Goal: Task Accomplishment & Management: Complete application form

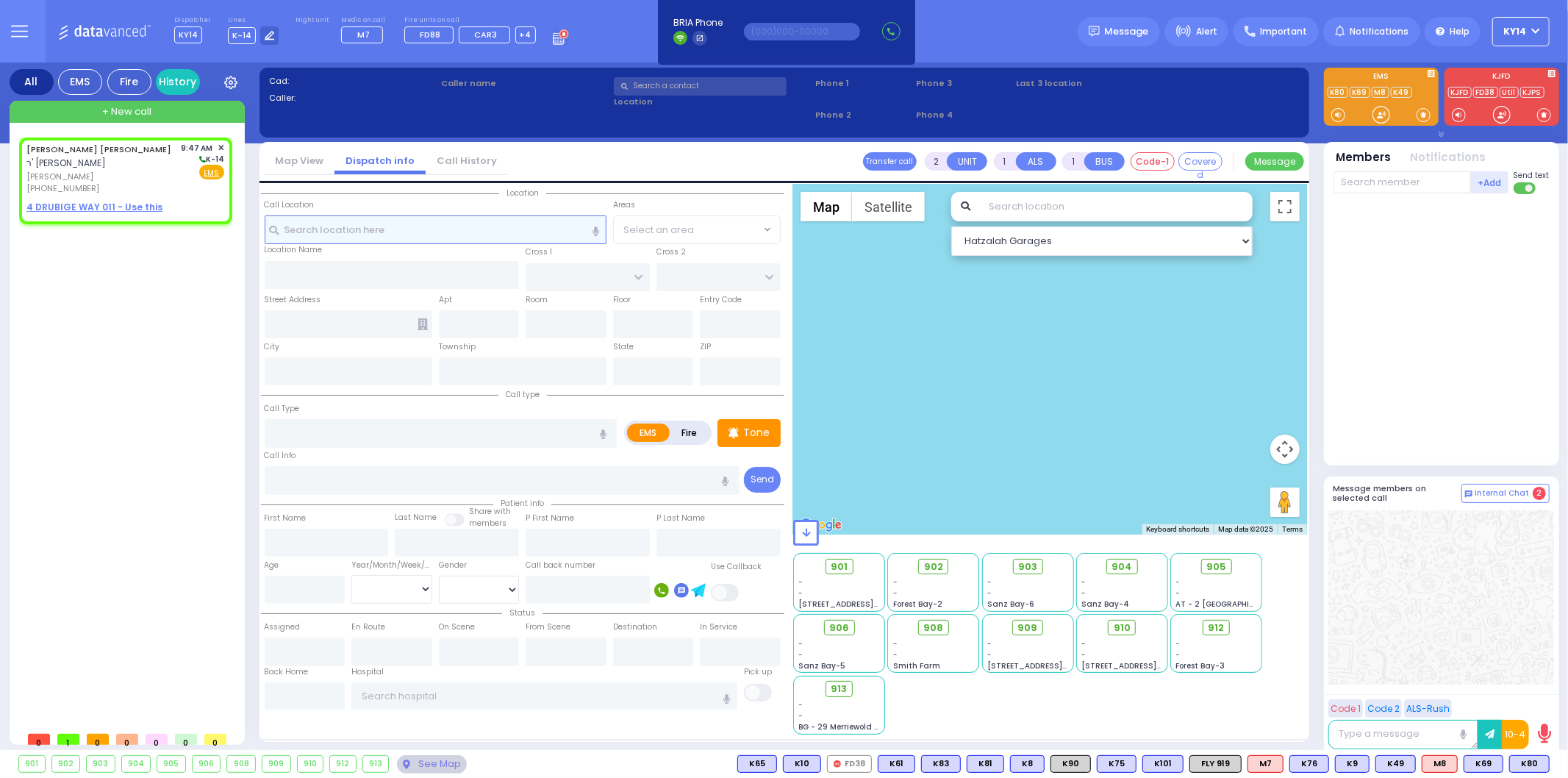
select select
radio input "true"
type input "[PERSON_NAME] YIDA"
type input "[PERSON_NAME]"
select select
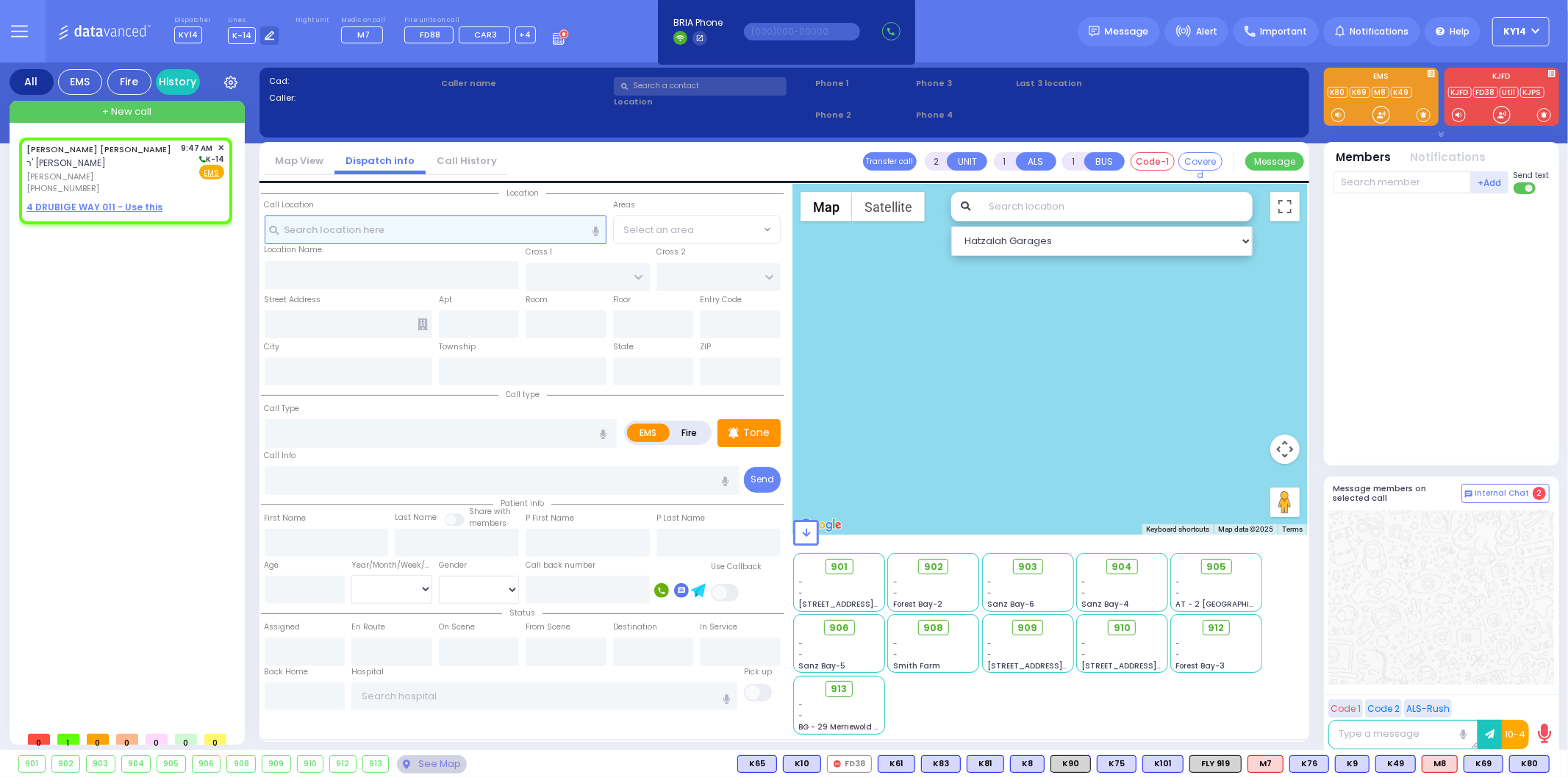
type input "09:47"
select select "Hatzalah Garages"
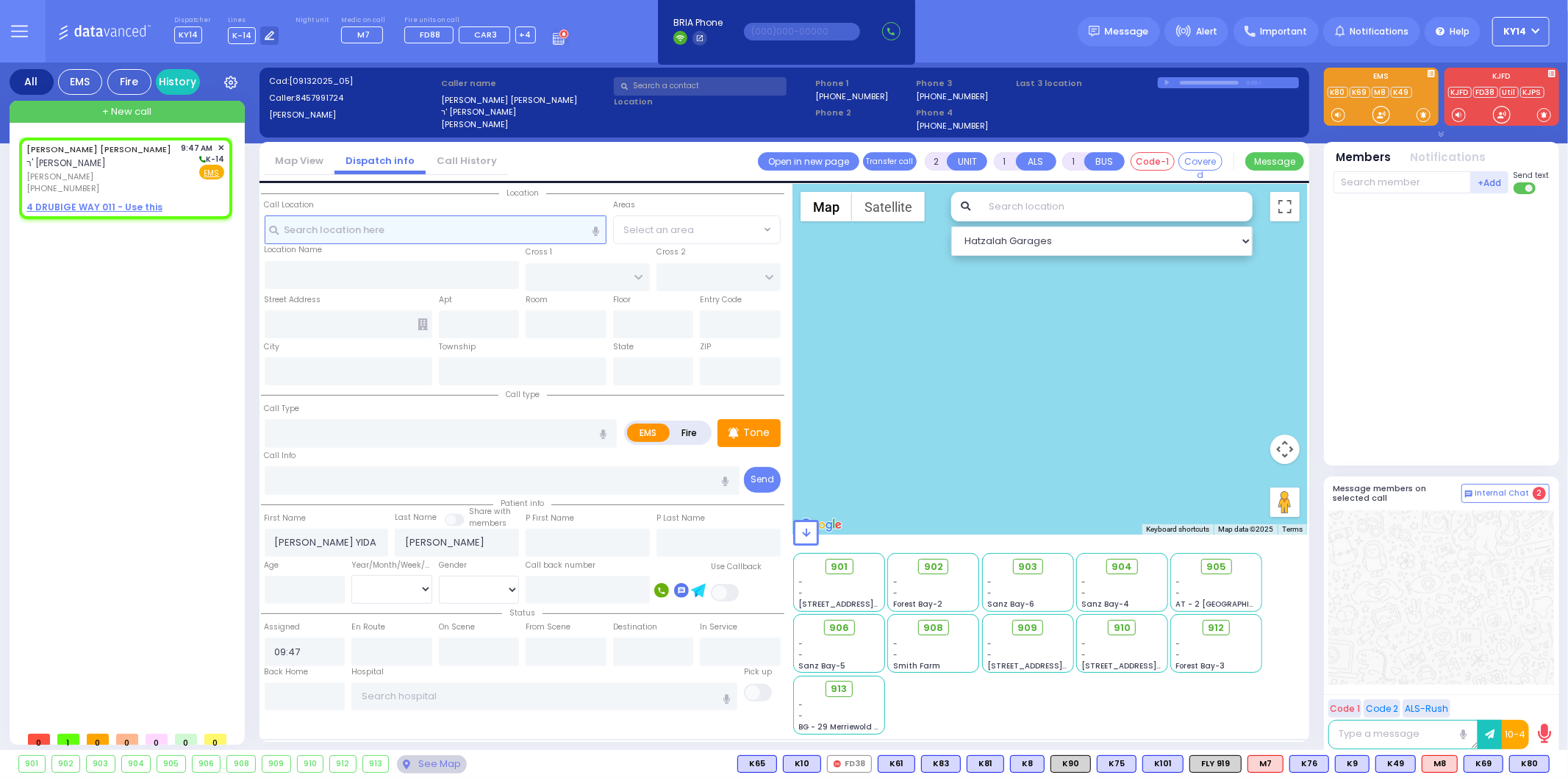
select select
radio input "true"
select select
select select "Hatzalah Garages"
select select
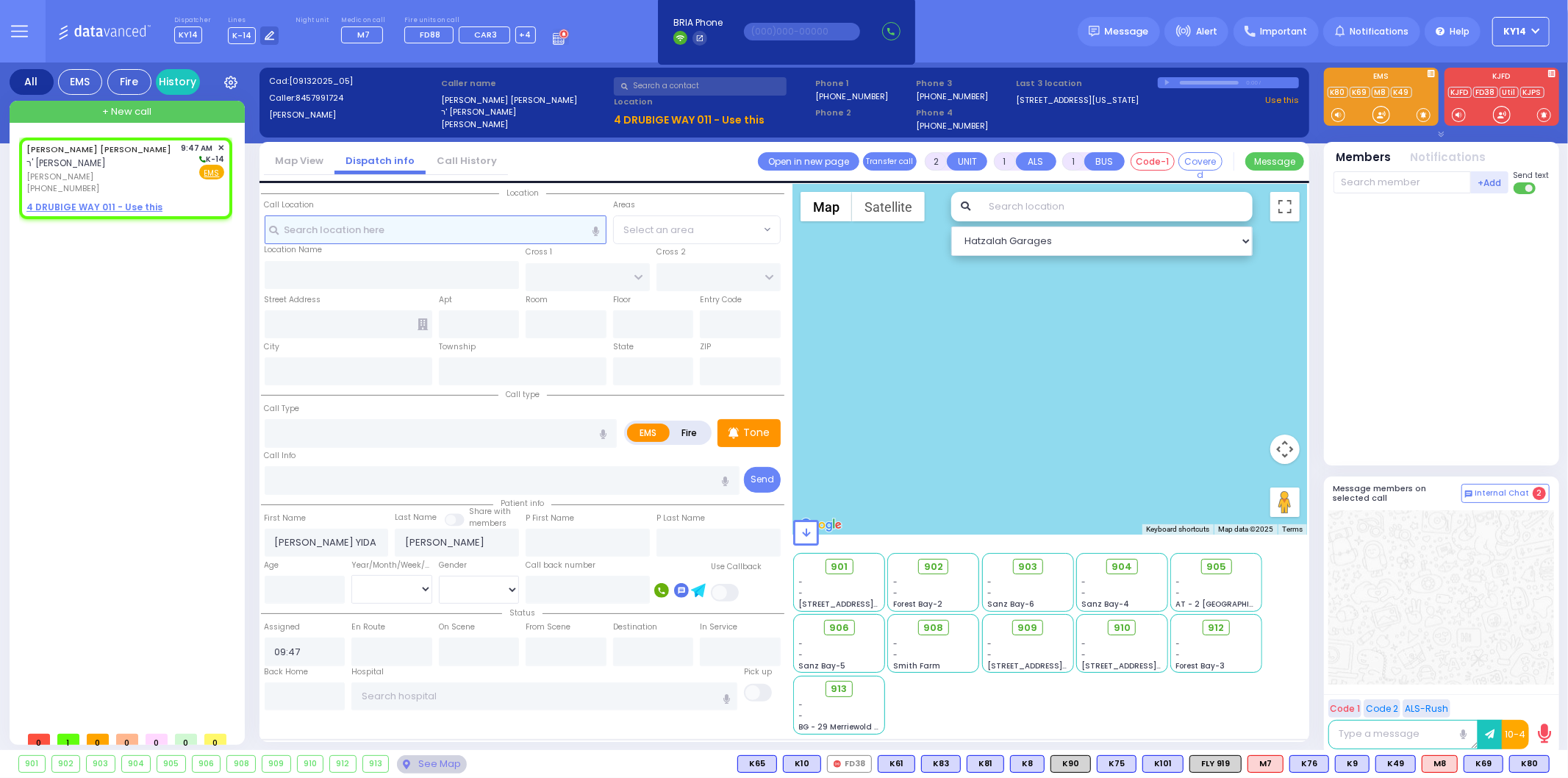
radio input "true"
select select
select select "Hatzalah Garages"
select select
radio input "true"
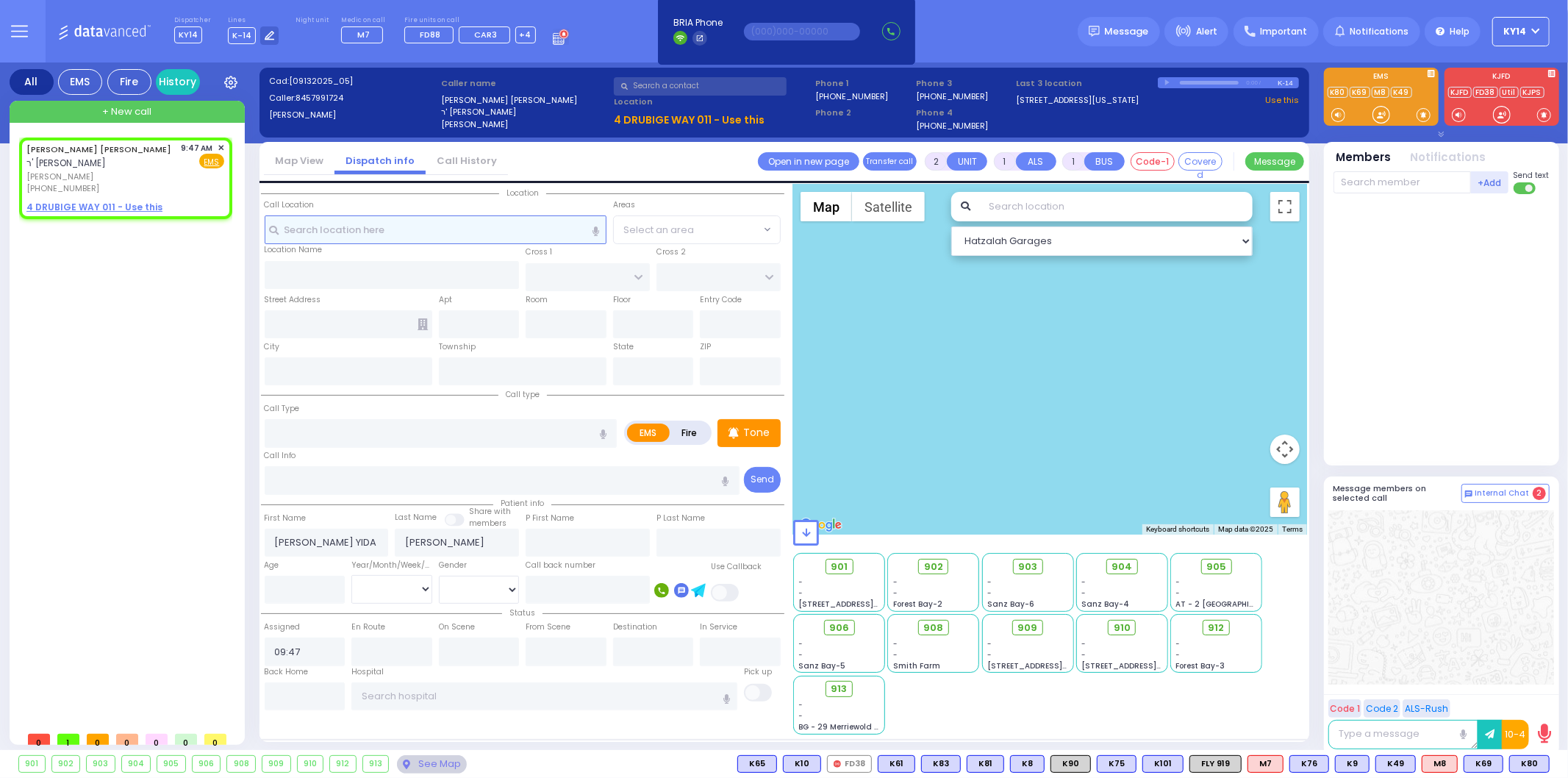
select select
select select "Hatzalah Garages"
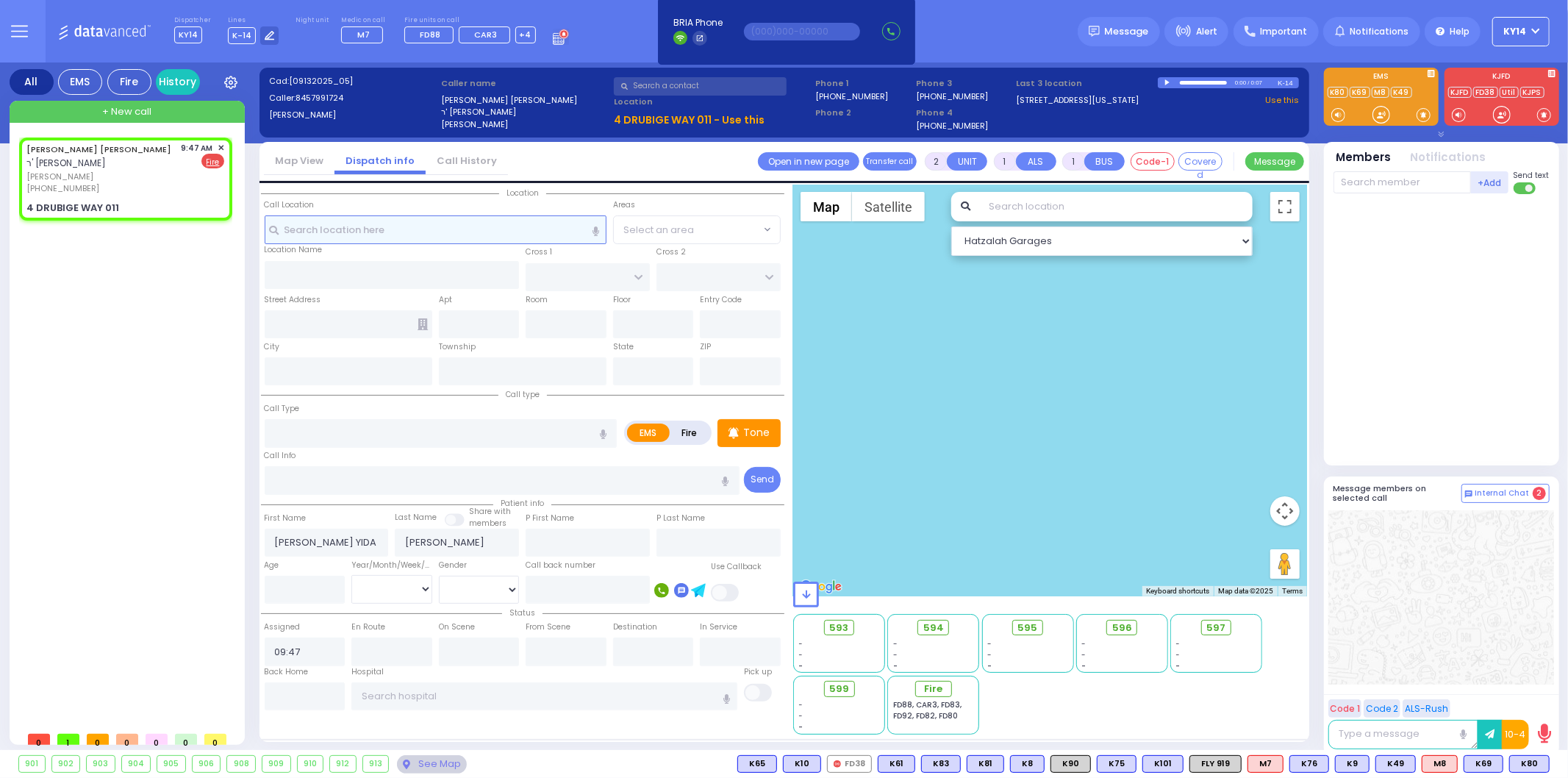
select select
radio input "false"
radio input "true"
select select
select select "Hatzalah Garages"
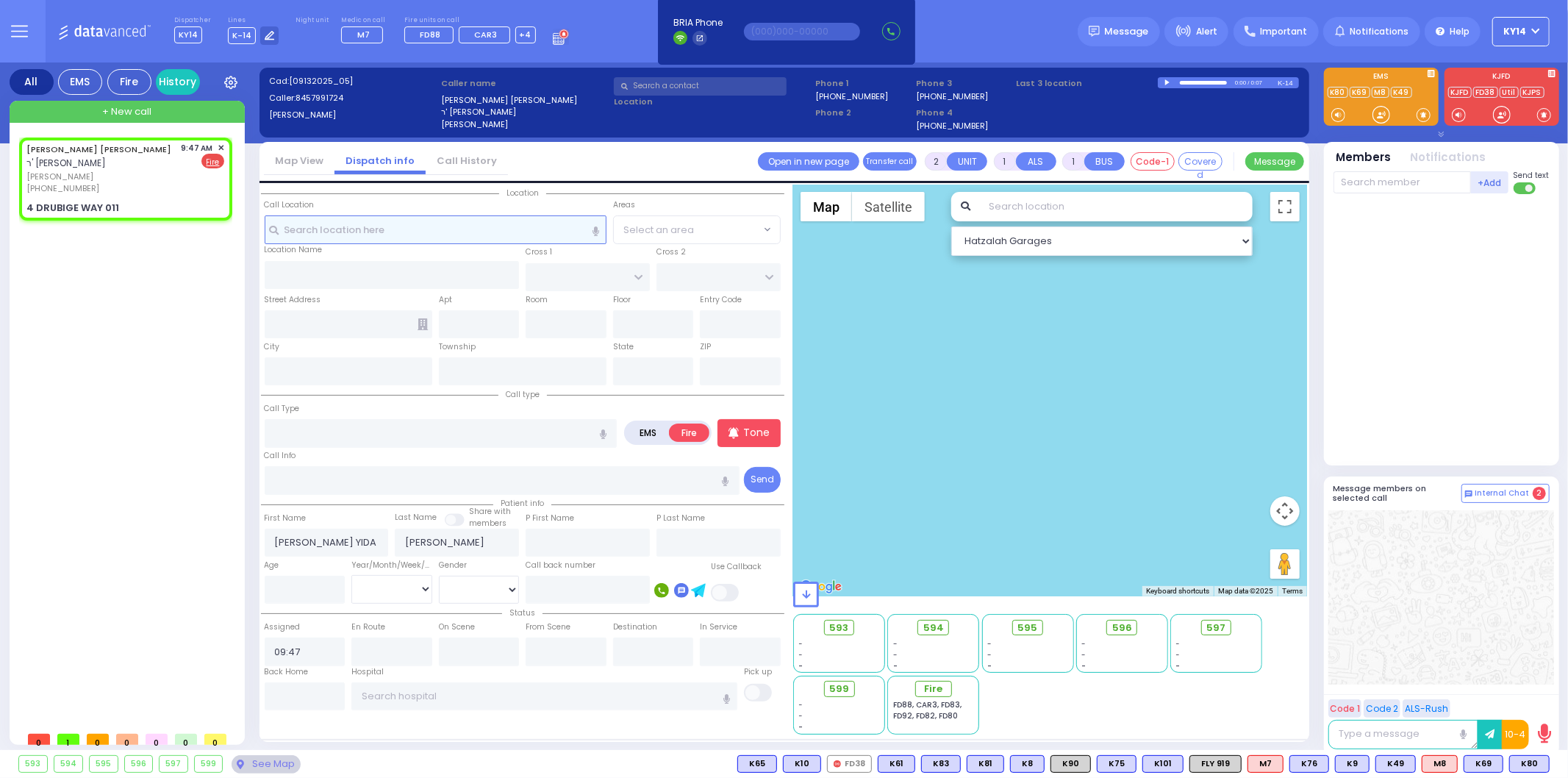
type input "MONROE ST"
type input "[GEOGRAPHIC_DATA]"
type input "4 DRUBIGE WAY"
type input "011"
type input "Monroe"
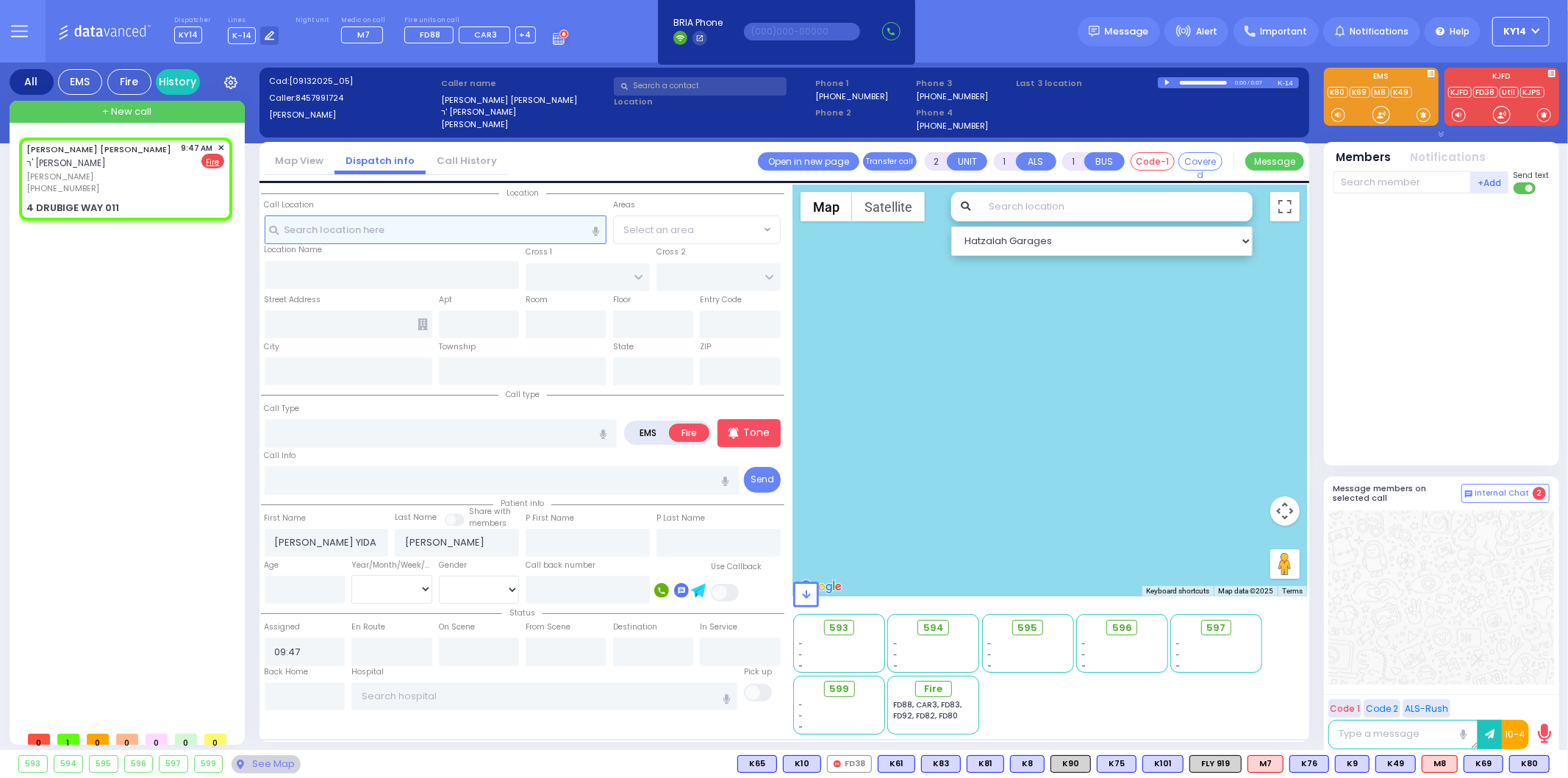
type input "[US_STATE]"
type input "10950"
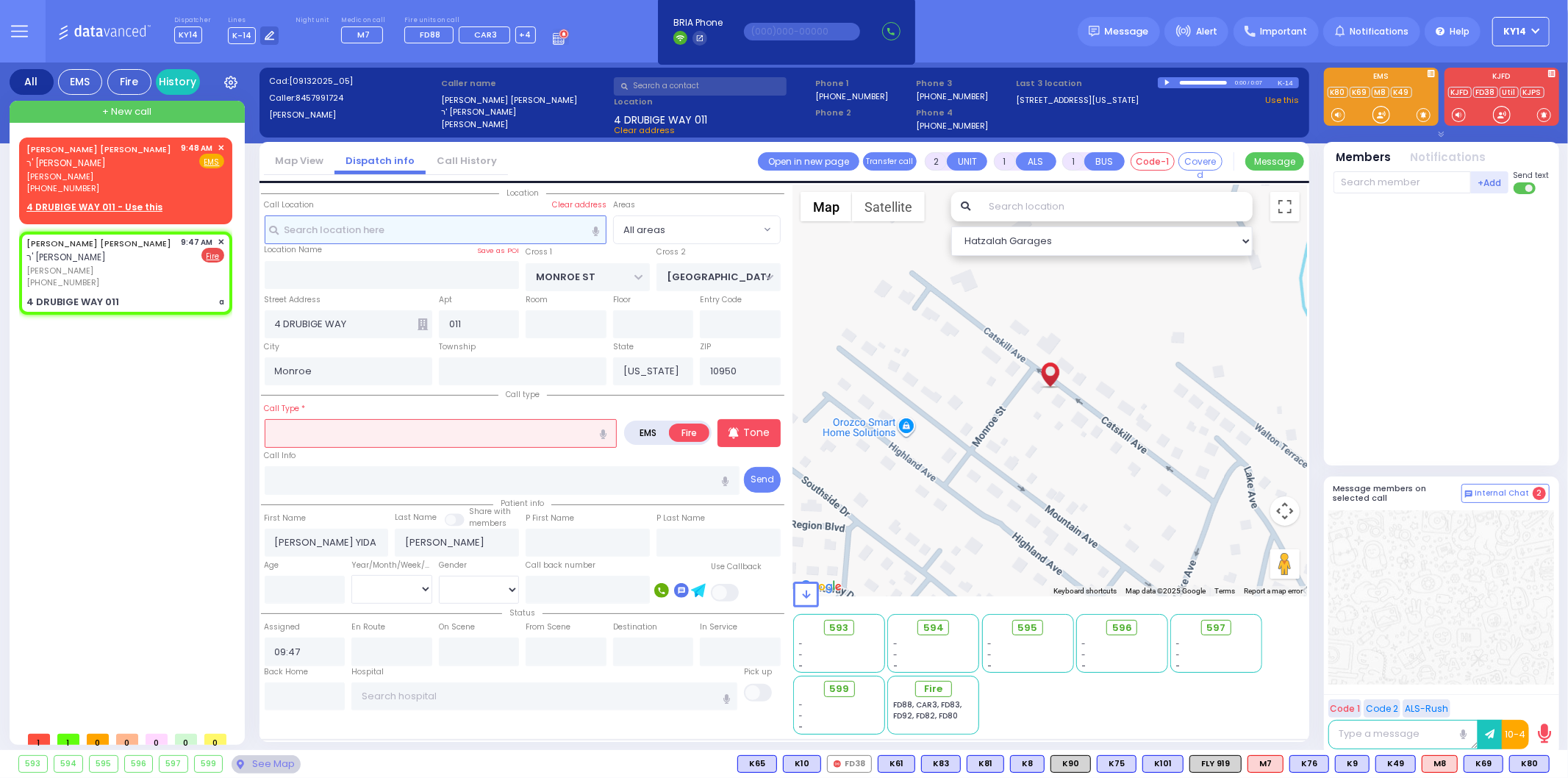
select select
type input "a"
radio input "true"
select select
select select "Hatzalah Garages"
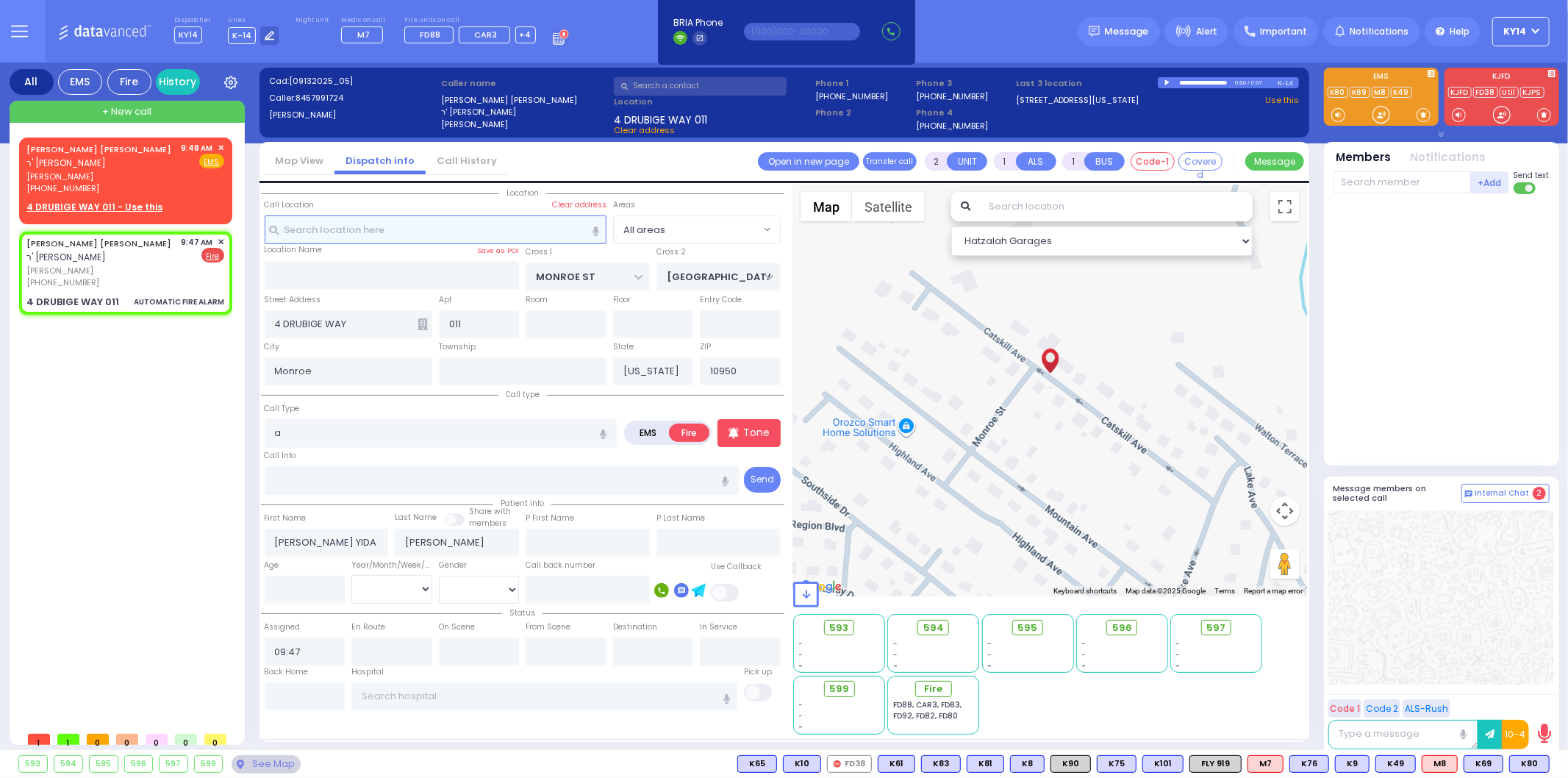
type input "3"
select select
type input "AUTOMATIC FIRE ALARM"
radio input "true"
select select
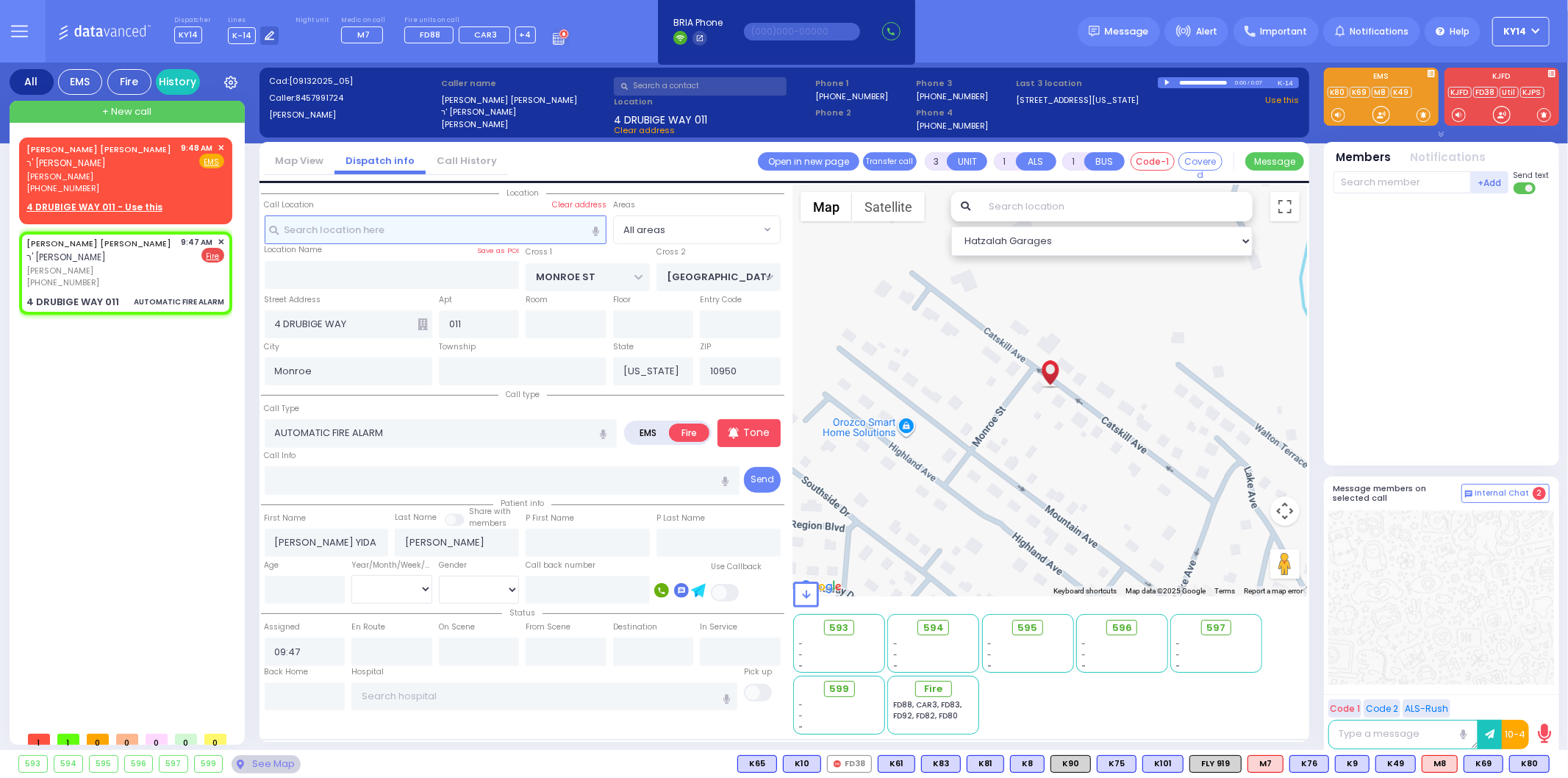
select select "Hatzalah Garages"
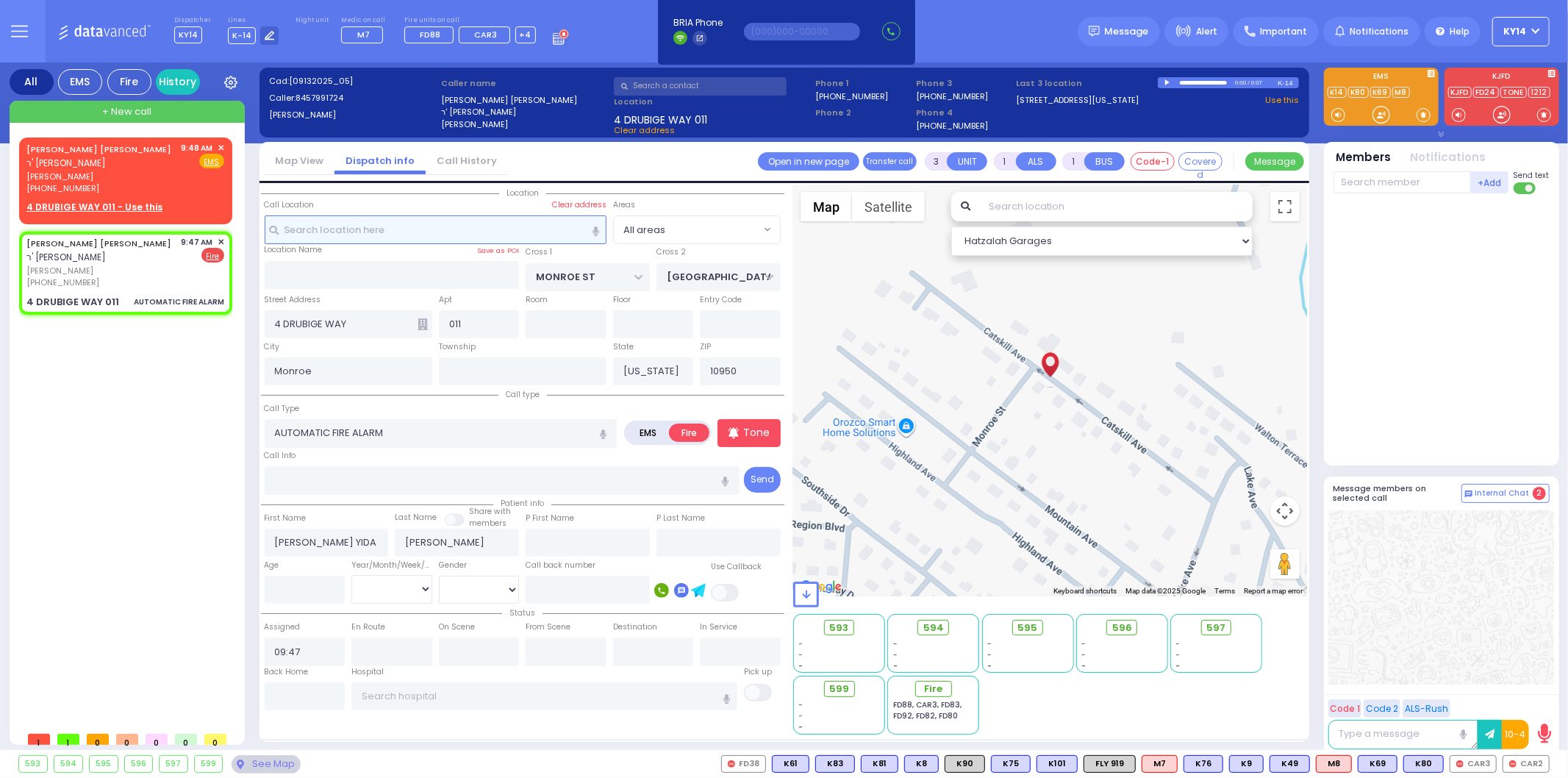
select select
radio input "true"
select select
select select "Hatzalah Garages"
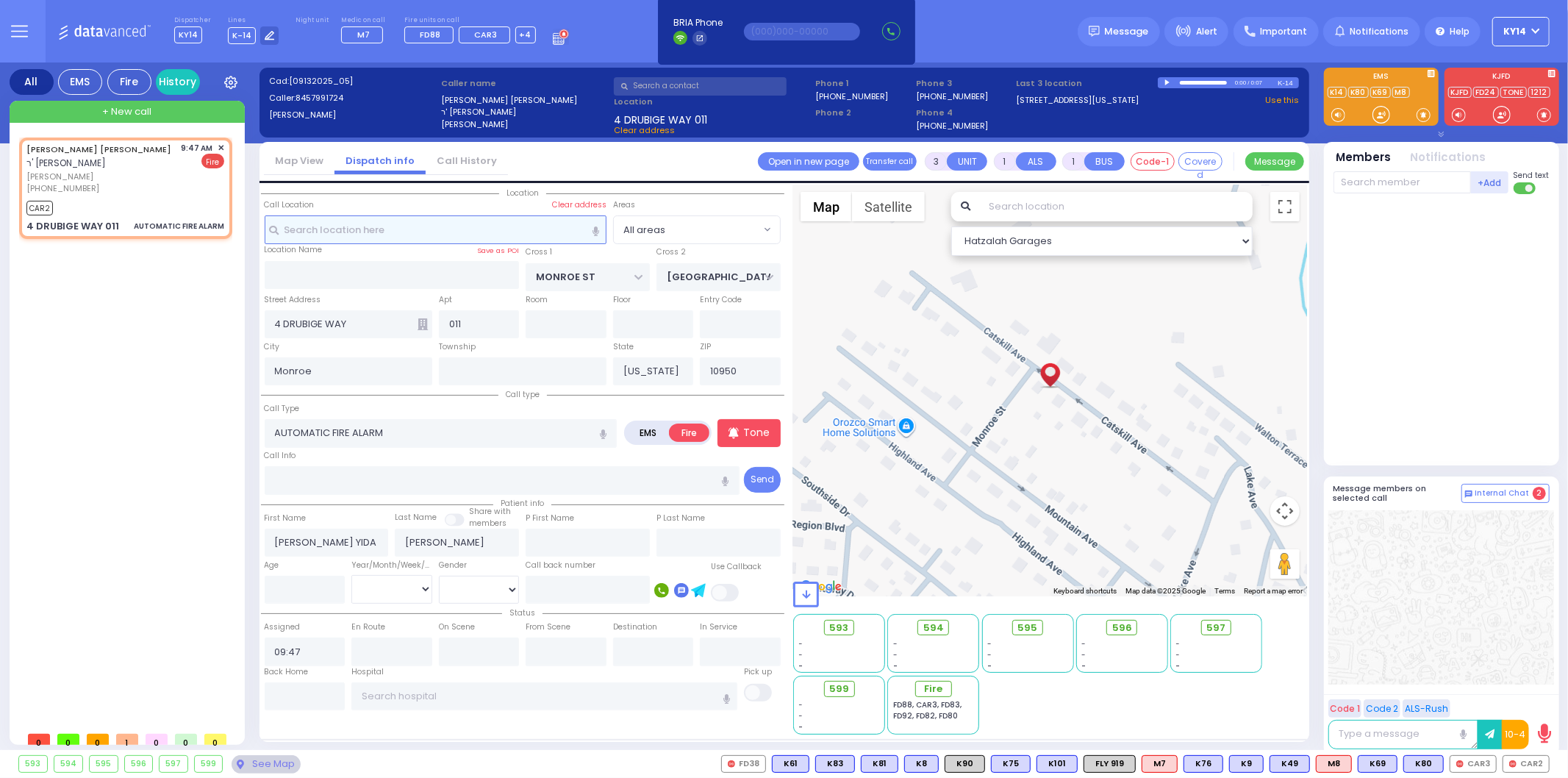
select select
radio input "true"
select select
type input "09:49"
select select "Hatzalah Garages"
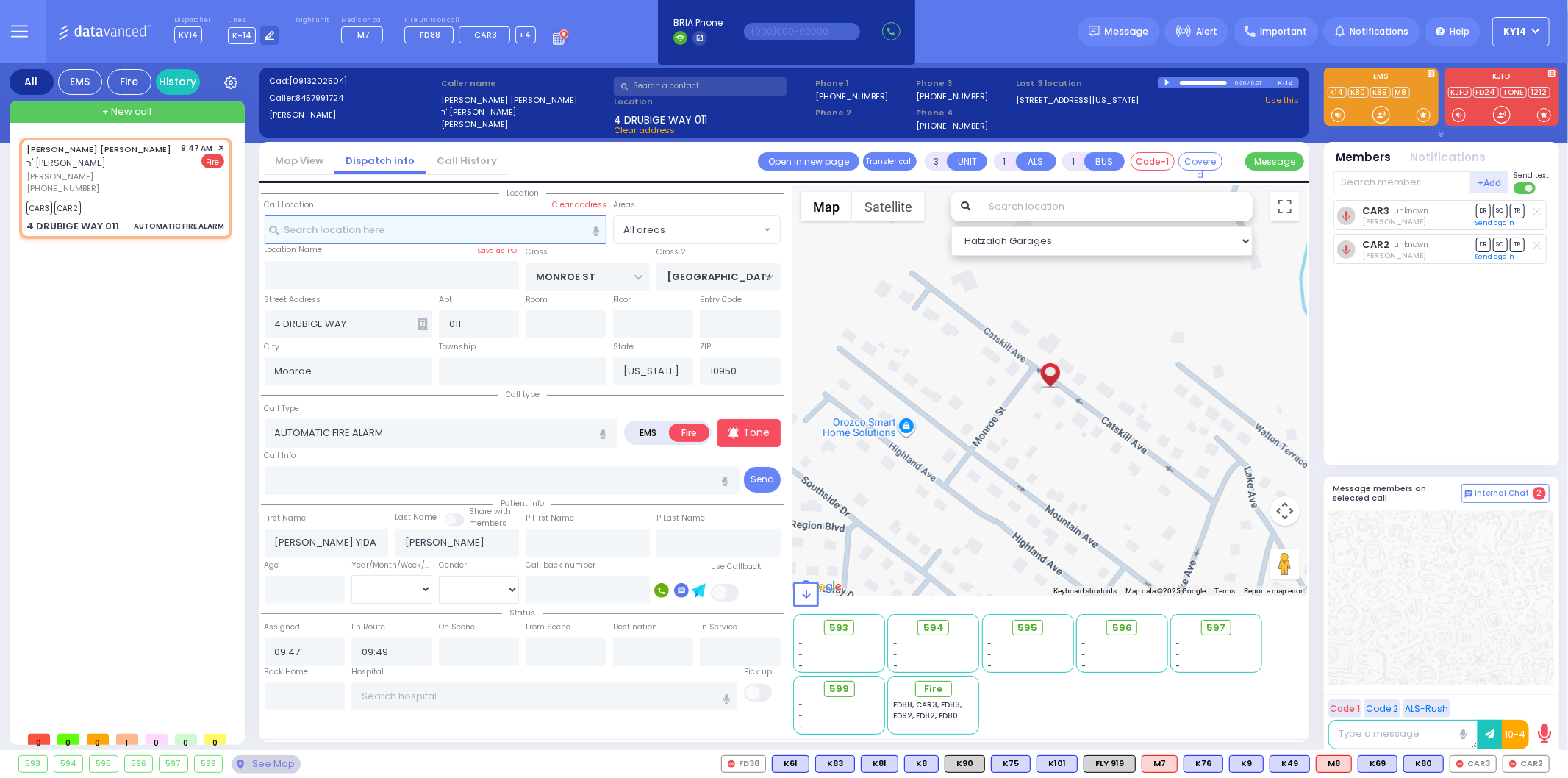
select select
radio input "true"
select select
select select "Hatzalah Garages"
select select
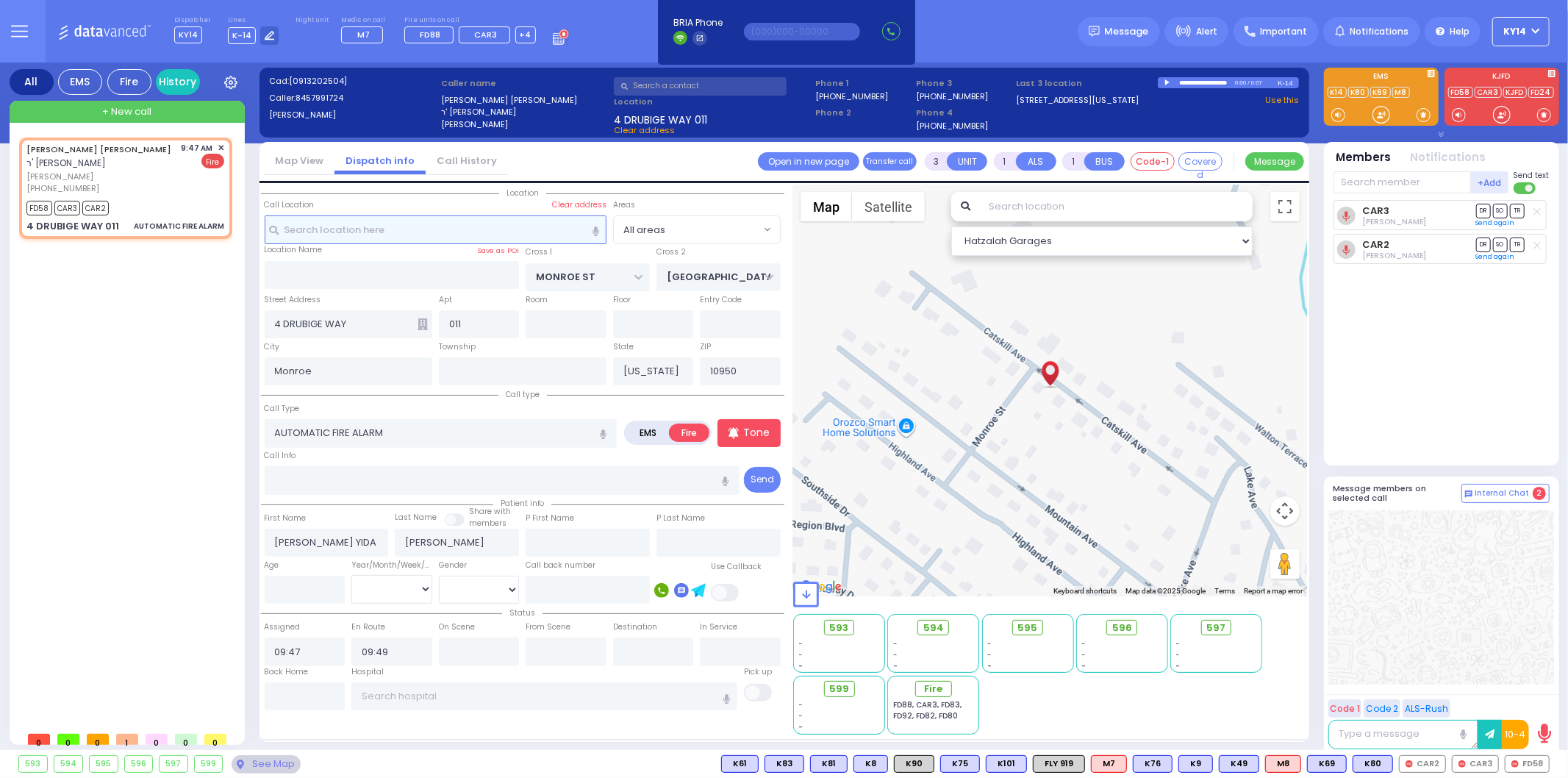
radio input "true"
select select
select select "Hatzalah Garages"
